Goal: Navigation & Orientation: Find specific page/section

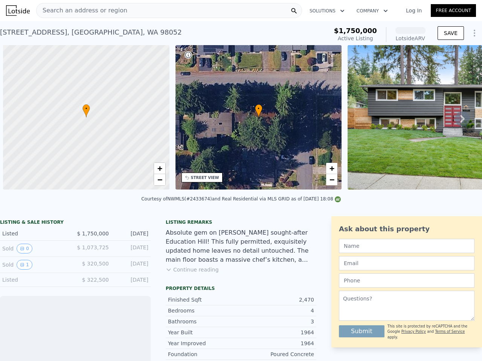
scroll to position [0, 3]
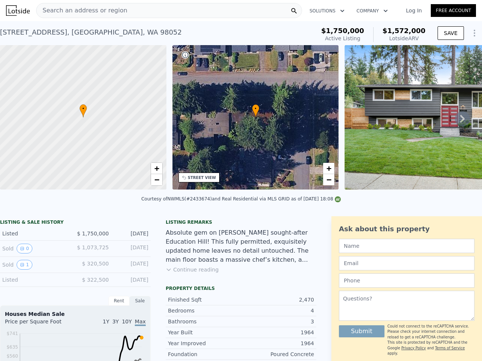
click at [241, 181] on div "• + −" at bounding box center [255, 117] width 166 height 144
click at [169, 11] on div "Search an address or region" at bounding box center [169, 10] width 266 height 15
click at [326, 11] on button "Solutions" at bounding box center [326, 11] width 47 height 14
click at [370, 11] on button "Company" at bounding box center [371, 11] width 43 height 14
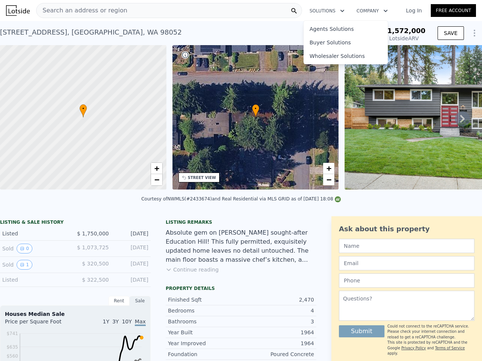
click at [445, 33] on button "SAVE" at bounding box center [450, 33] width 26 height 14
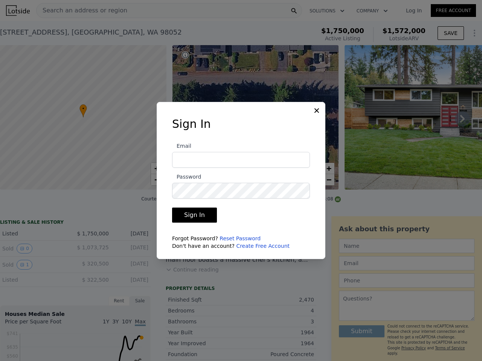
click at [468, 33] on div at bounding box center [241, 180] width 482 height 361
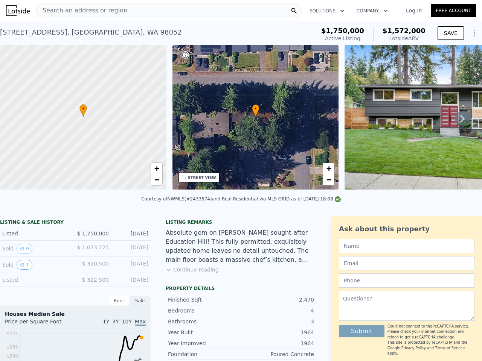
click at [456, 122] on icon at bounding box center [462, 118] width 15 height 15
click at [83, 117] on div at bounding box center [82, 117] width 199 height 173
click at [157, 169] on span "+" at bounding box center [156, 168] width 5 height 9
click at [157, 180] on span "−" at bounding box center [156, 179] width 5 height 9
